Goal: Download file/media

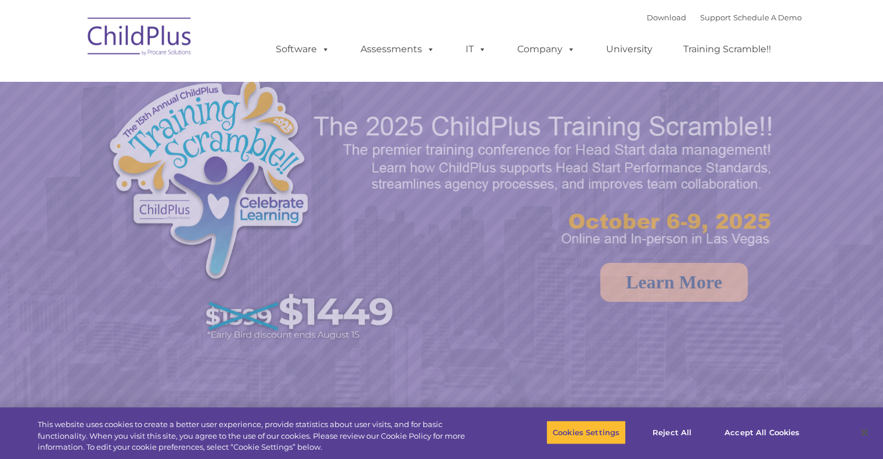
select select "MEDIUM"
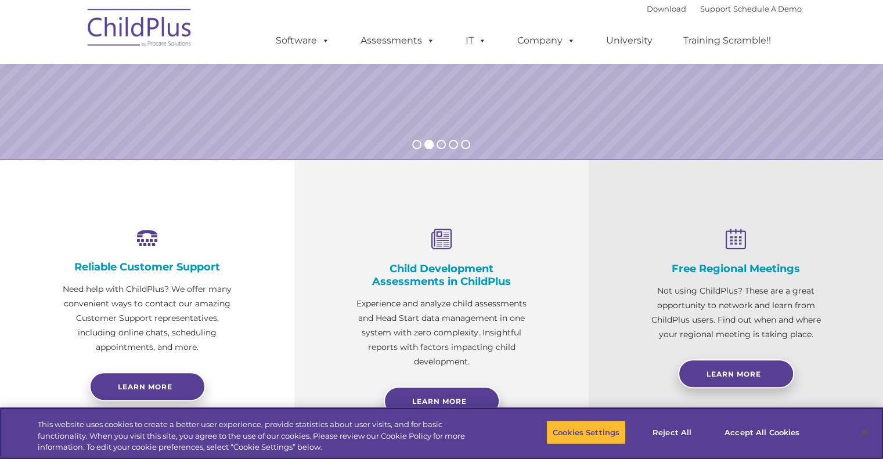
scroll to position [286, 0]
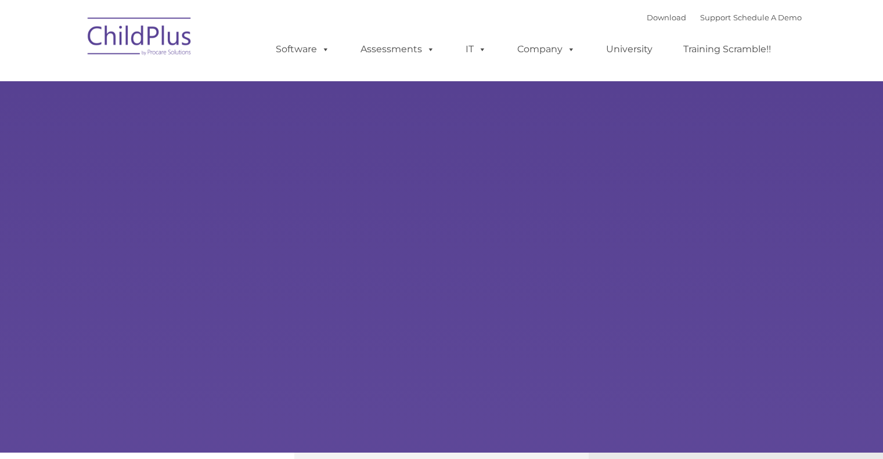
type input ""
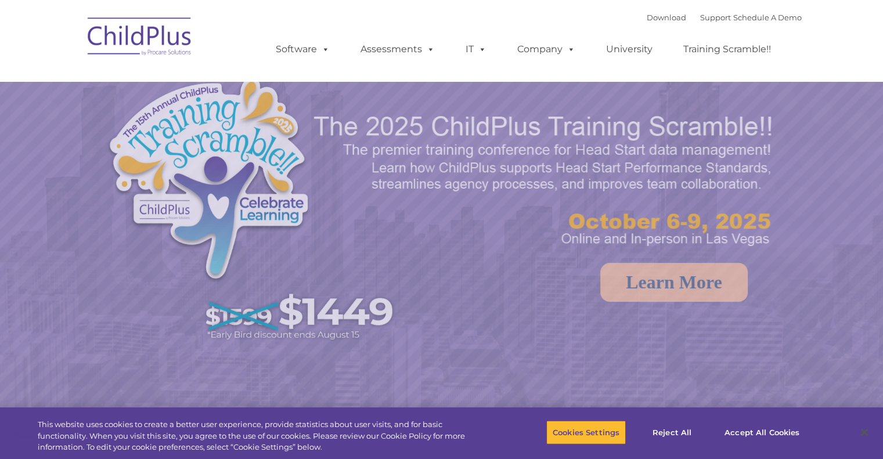
select select "MEDIUM"
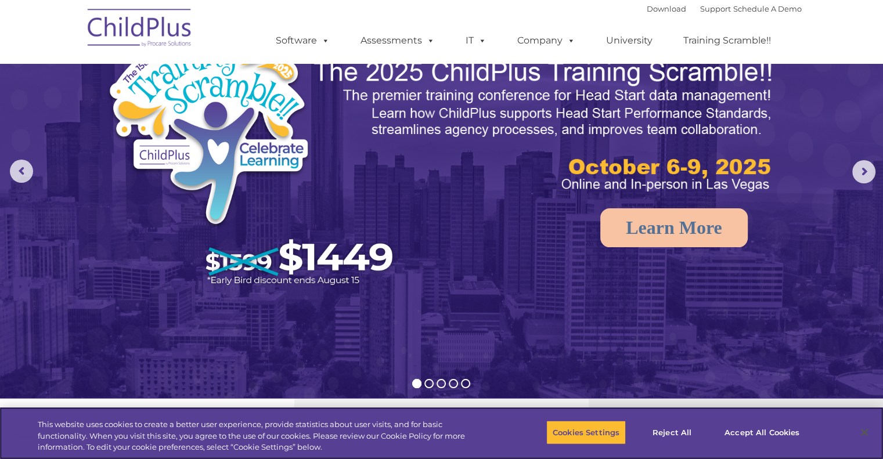
scroll to position [59, 0]
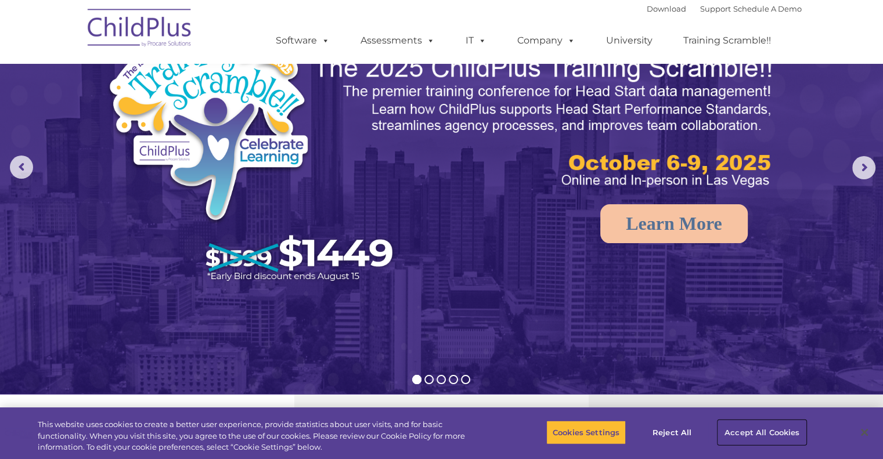
click at [759, 432] on button "Accept All Cookies" at bounding box center [763, 433] width 88 height 24
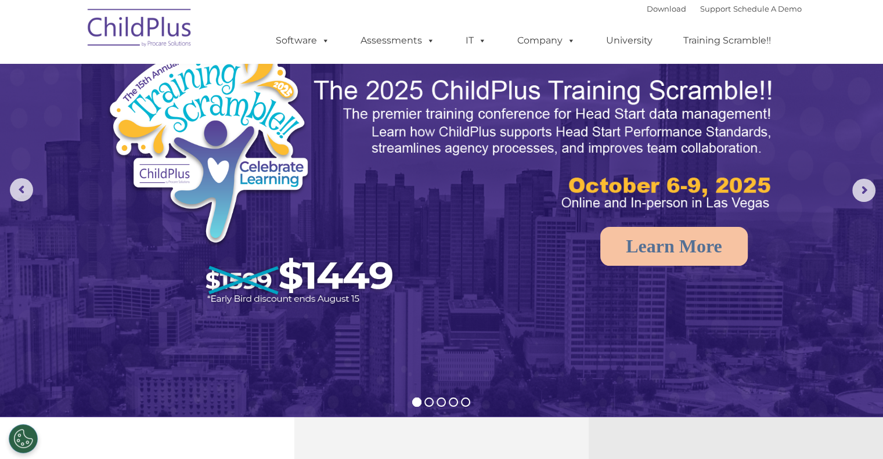
scroll to position [0, 0]
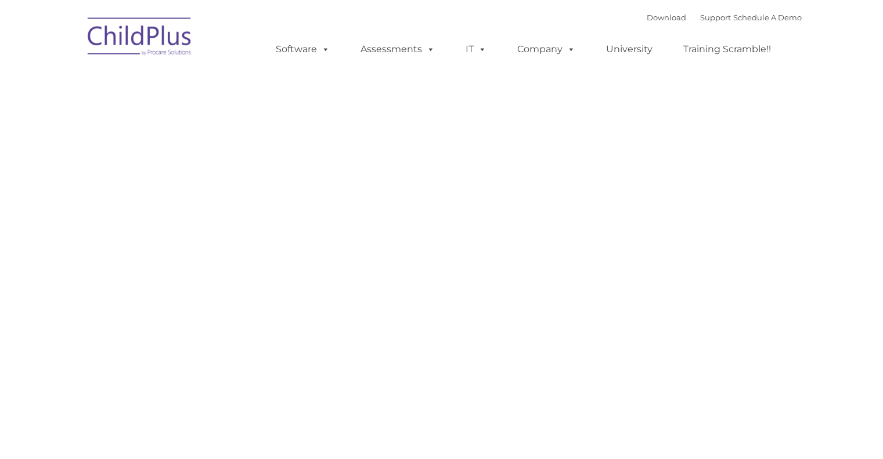
type input ""
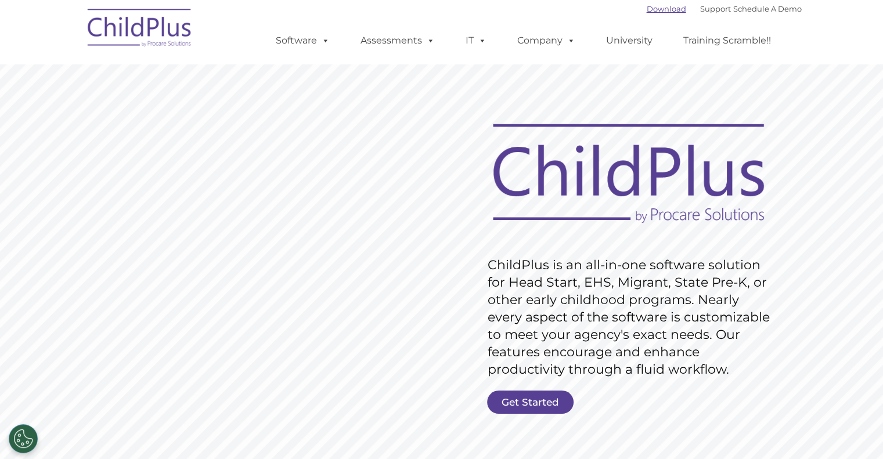
click at [653, 9] on link "Download" at bounding box center [666, 8] width 39 height 9
click at [651, 8] on link "Download" at bounding box center [666, 8] width 39 height 9
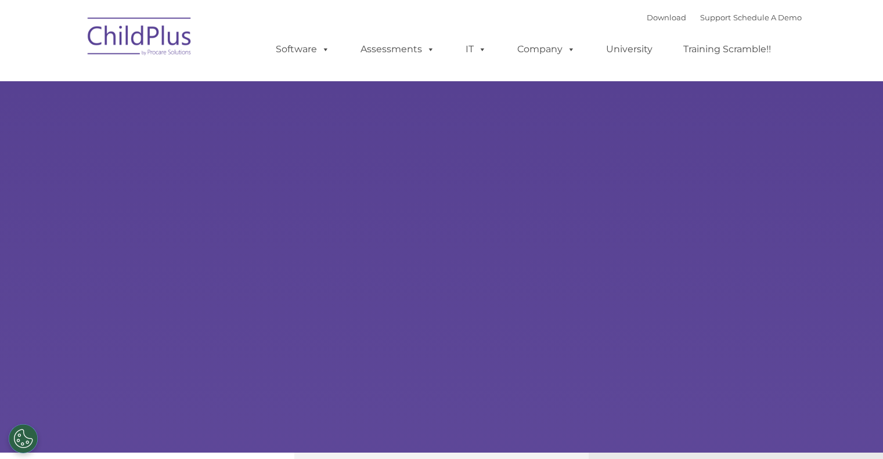
type input ""
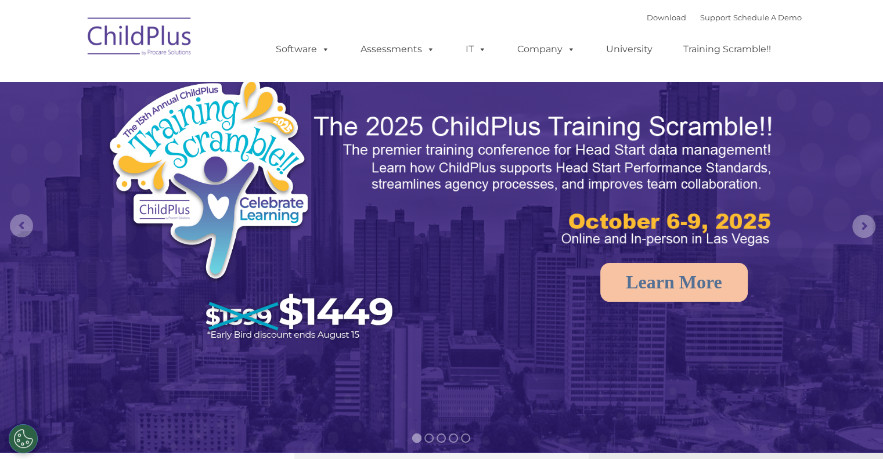
select select "MEDIUM"
click at [164, 39] on img at bounding box center [140, 38] width 116 height 58
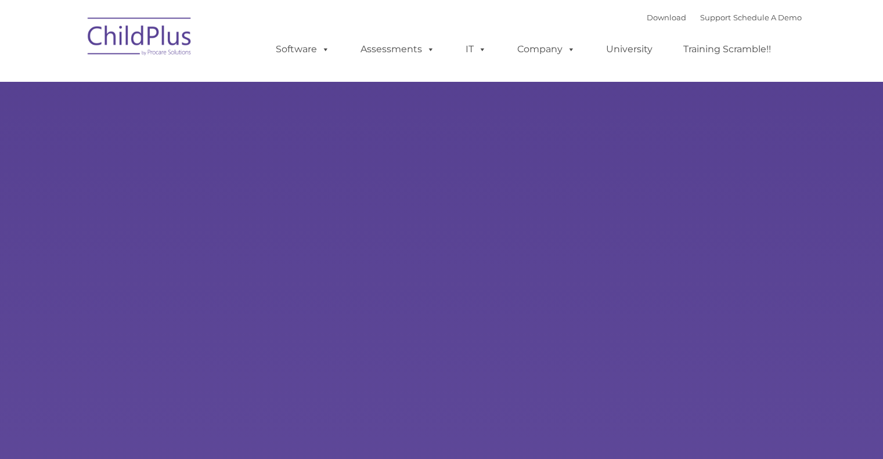
type input ""
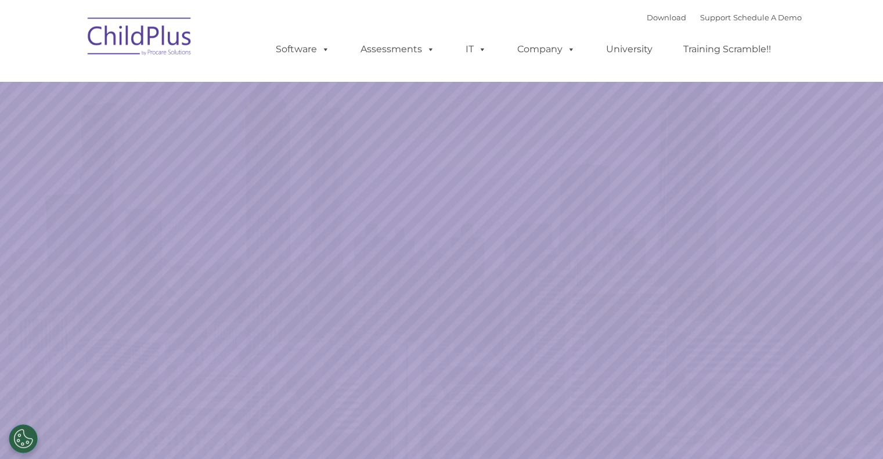
select select "MEDIUM"
